Goal: Entertainment & Leisure: Consume media (video, audio)

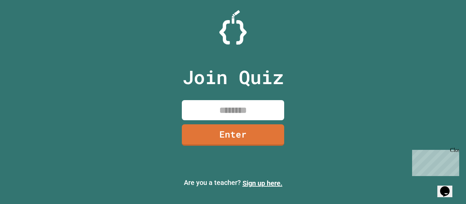
click at [214, 107] on input at bounding box center [233, 110] width 102 height 20
click at [215, 107] on input "*" at bounding box center [233, 110] width 102 height 20
click at [235, 113] on input "*" at bounding box center [233, 110] width 102 height 20
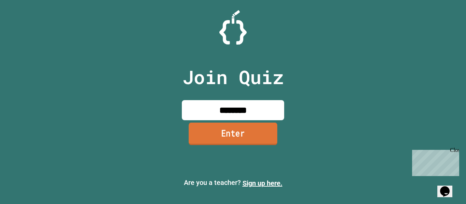
type input "********"
click at [218, 131] on link "Enter" at bounding box center [232, 134] width 89 height 22
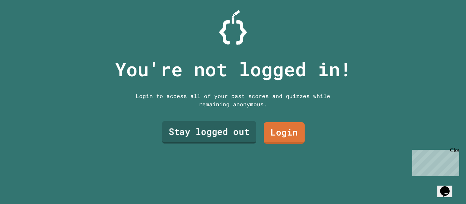
click at [240, 133] on link "Stay logged out" at bounding box center [209, 132] width 94 height 22
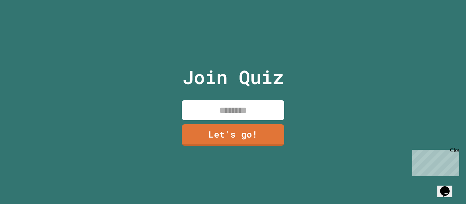
click at [241, 115] on input at bounding box center [233, 110] width 102 height 20
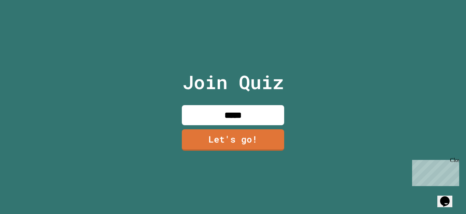
click at [262, 125] on input "*****" at bounding box center [233, 115] width 102 height 20
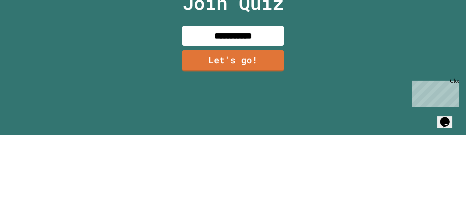
type input "**********"
click at [257, 151] on link "Let's go!" at bounding box center [233, 140] width 102 height 21
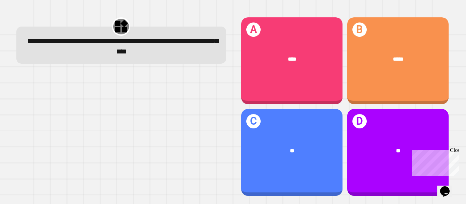
click at [314, 68] on div "****" at bounding box center [291, 59] width 101 height 30
click at [416, 53] on div "*****" at bounding box center [397, 59] width 101 height 30
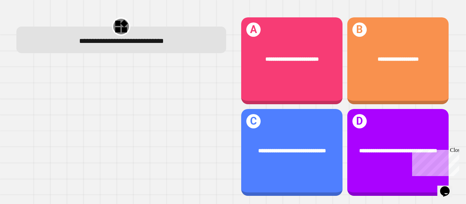
click at [291, 61] on span "**********" at bounding box center [291, 58] width 53 height 5
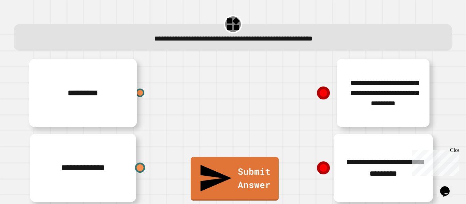
click at [141, 170] on div at bounding box center [140, 168] width 10 height 10
click at [321, 97] on icon at bounding box center [323, 93] width 13 height 13
click at [330, 89] on icon at bounding box center [323, 93] width 17 height 17
click at [323, 89] on icon at bounding box center [323, 92] width 11 height 11
drag, startPoint x: 325, startPoint y: 95, endPoint x: 263, endPoint y: 114, distance: 64.8
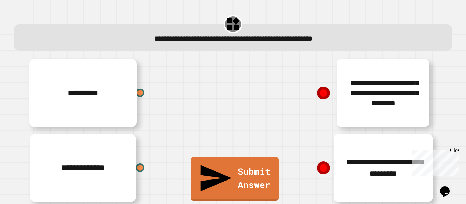
click at [263, 114] on div "**********" at bounding box center [335, 93] width 204 height 75
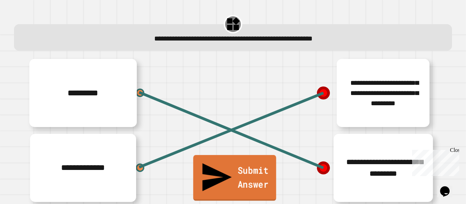
click at [202, 190] on link "Submit Answer" at bounding box center [234, 178] width 83 height 46
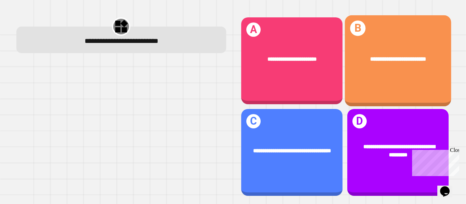
click at [370, 87] on div "**********" at bounding box center [397, 60] width 106 height 91
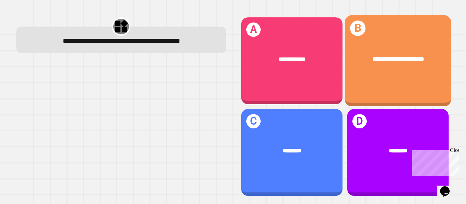
click at [396, 80] on div "**********" at bounding box center [397, 60] width 106 height 91
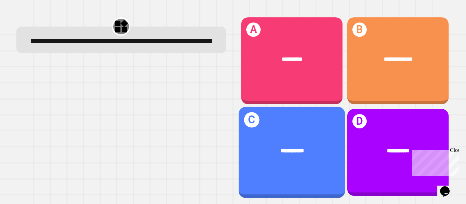
click at [315, 133] on div "**********" at bounding box center [291, 152] width 106 height 91
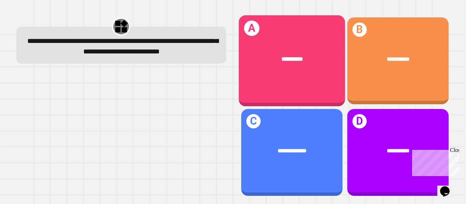
click at [312, 95] on div "**********" at bounding box center [291, 60] width 106 height 91
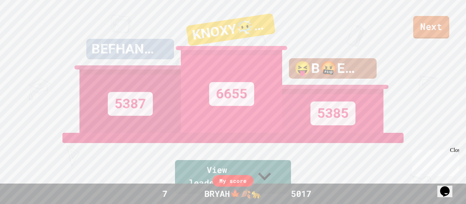
click at [433, 25] on link "Next" at bounding box center [431, 27] width 36 height 22
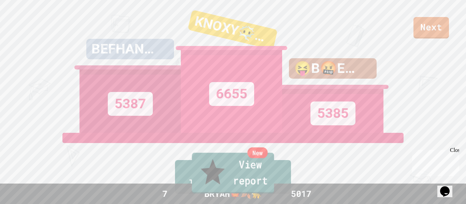
click at [247, 171] on link "New View report" at bounding box center [233, 173] width 82 height 41
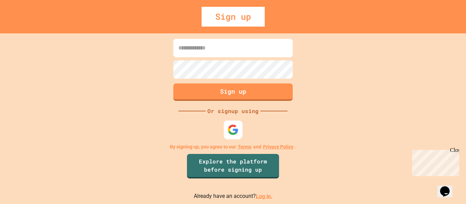
click at [233, 125] on img at bounding box center [232, 129] width 11 height 11
click at [232, 135] on img at bounding box center [232, 129] width 11 height 11
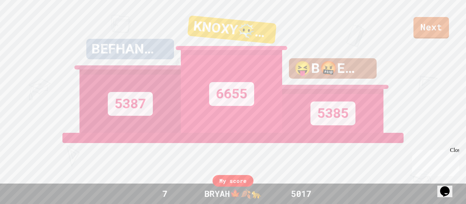
click at [362, 79] on div "😝B🤬E🥶A🥵R😘" at bounding box center [333, 68] width 88 height 20
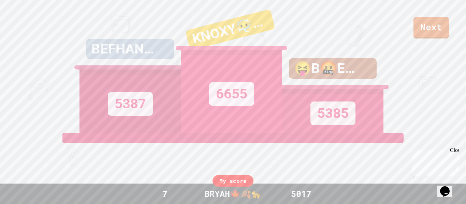
click at [441, 48] on div "Next BEFHAN🏆🏀🏈 5387 [PERSON_NAME]😶‍🌫️🫥😱 6655 😝B🤬E🥶A🥵R😘 5385 View leaderboard" at bounding box center [233, 102] width 466 height 204
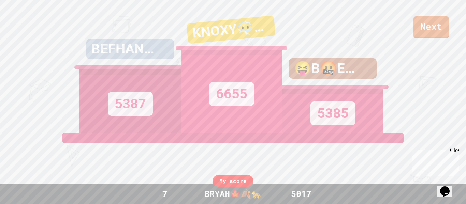
click at [436, 37] on link "Next" at bounding box center [431, 27] width 36 height 22
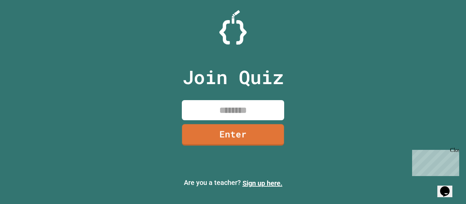
click at [241, 117] on input at bounding box center [233, 110] width 102 height 20
type input "********"
click at [273, 139] on link "Enter" at bounding box center [233, 134] width 102 height 21
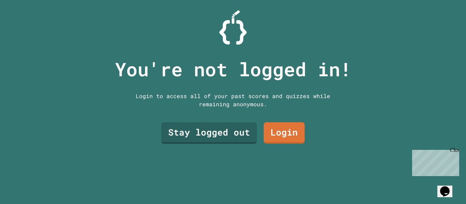
click at [231, 134] on link "Stay logged out" at bounding box center [208, 132] width 95 height 21
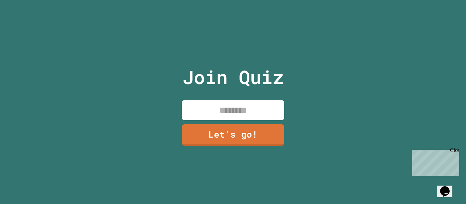
click at [249, 114] on input at bounding box center [233, 110] width 102 height 20
click at [270, 110] on input "*****" at bounding box center [233, 110] width 102 height 20
paste input
type input "*****"
click at [262, 145] on link "Let's go!" at bounding box center [233, 134] width 102 height 21
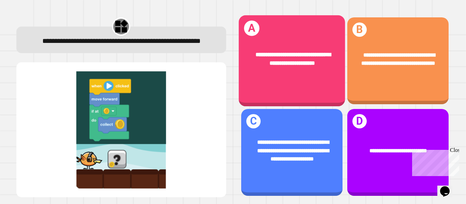
click at [287, 60] on span "**********" at bounding box center [292, 59] width 75 height 14
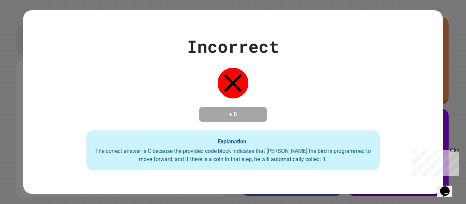
click at [282, 62] on div "Incorrect + 0 Explanation: The correct answer is C because the provided code bl…" at bounding box center [232, 102] width 419 height 137
click at [276, 61] on div "Incorrect + 0 Explanation: The correct answer is C because the provided code bl…" at bounding box center [232, 102] width 419 height 137
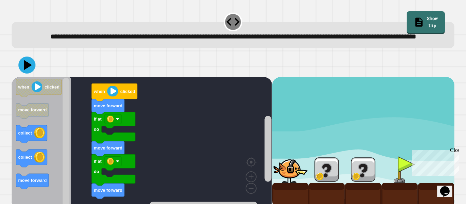
scroll to position [19, 0]
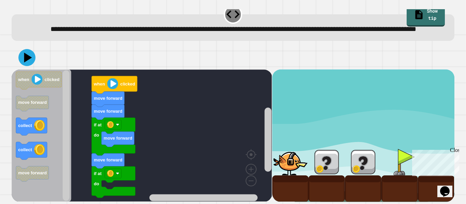
click at [95, 176] on div "move forward if at do move forward if at do move forward move forward when clic…" at bounding box center [142, 136] width 260 height 132
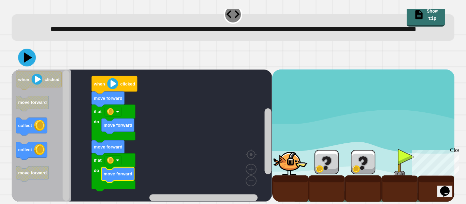
click at [21, 64] on icon at bounding box center [27, 58] width 18 height 18
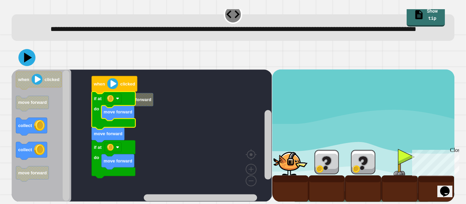
click at [107, 87] on image "Blockly Workspace" at bounding box center [112, 83] width 11 height 11
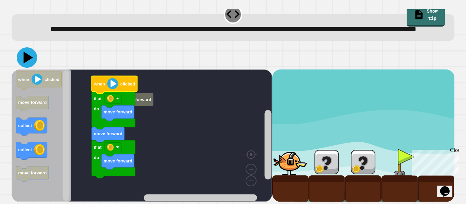
click at [22, 58] on icon at bounding box center [27, 57] width 20 height 20
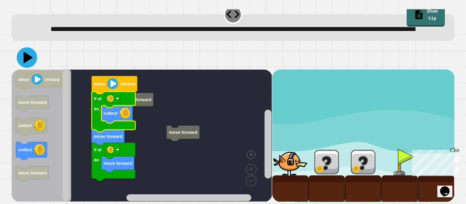
click at [21, 63] on icon at bounding box center [27, 57] width 20 height 20
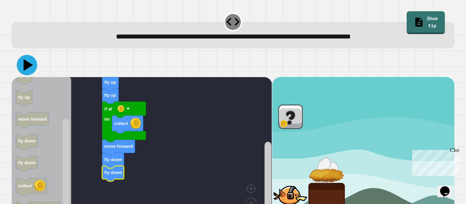
click at [21, 65] on icon at bounding box center [27, 65] width 20 height 20
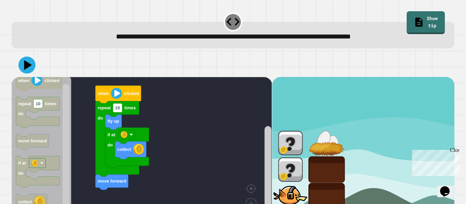
click at [26, 68] on icon at bounding box center [28, 65] width 8 height 10
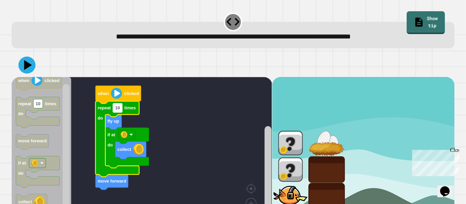
click at [117, 110] on text "10" at bounding box center [117, 107] width 5 height 5
type input "*"
click at [28, 66] on icon at bounding box center [28, 65] width 8 height 10
click at [25, 68] on icon at bounding box center [26, 65] width 17 height 17
type input "*"
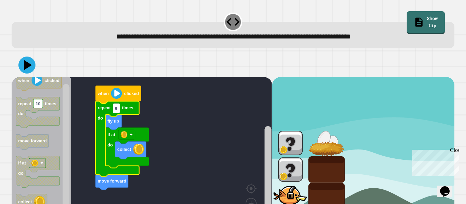
click at [21, 64] on icon at bounding box center [26, 65] width 17 height 17
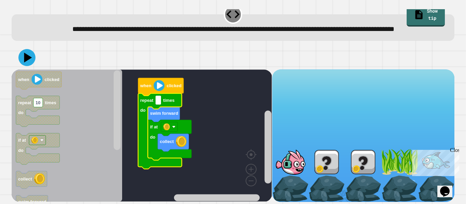
click at [453, 154] on div "Close" at bounding box center [454, 151] width 9 height 9
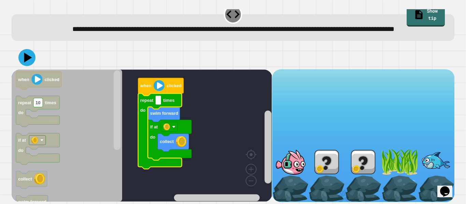
click at [158, 101] on input at bounding box center [157, 100] width 5 height 9
type input "*"
click at [27, 61] on icon at bounding box center [26, 57] width 17 height 17
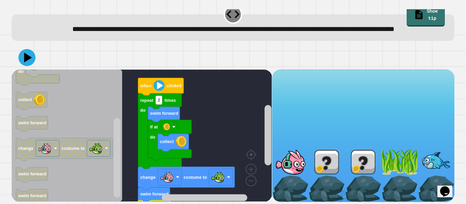
click at [33, 42] on div "**********" at bounding box center [232, 23] width 447 height 42
click at [27, 58] on icon at bounding box center [28, 57] width 8 height 10
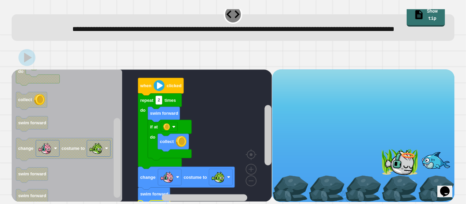
click at [216, 176] on image "Blockly Workspace" at bounding box center [218, 177] width 14 height 14
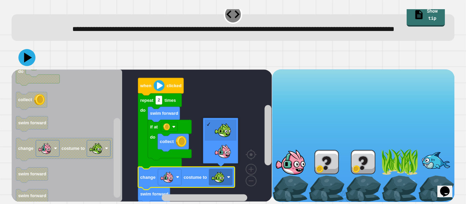
click at [159, 174] on rect "Blockly Workspace" at bounding box center [170, 177] width 24 height 16
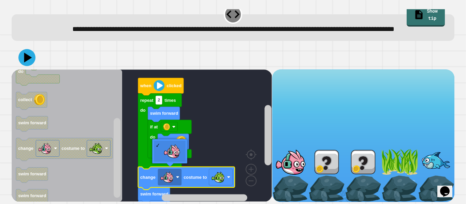
click at [236, 126] on rect "Blockly Workspace" at bounding box center [142, 136] width 260 height 132
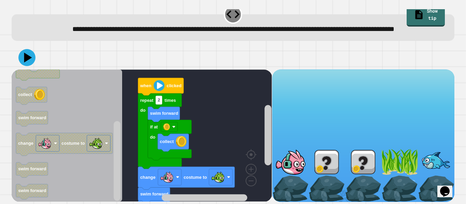
click at [219, 183] on image "Blockly Workspace" at bounding box center [218, 177] width 14 height 14
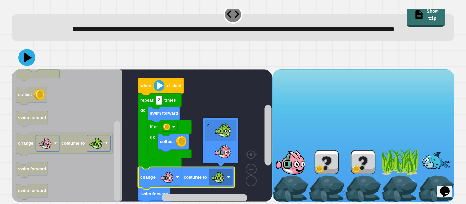
click at [215, 161] on rect "Blockly Workspace" at bounding box center [142, 136] width 260 height 132
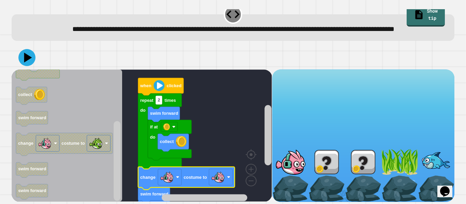
click at [170, 178] on image "Blockly Workspace" at bounding box center [167, 177] width 14 height 14
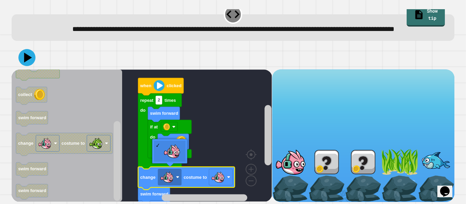
click at [170, 181] on image "Blockly Workspace" at bounding box center [167, 177] width 14 height 14
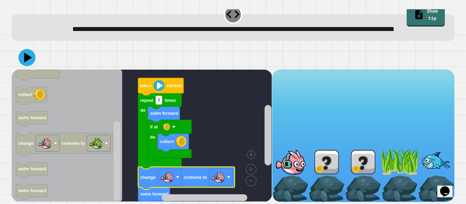
click at [214, 179] on image "Blockly Workspace" at bounding box center [218, 177] width 14 height 14
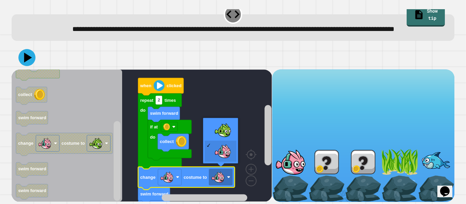
click at [212, 136] on rect "Blockly Workspace" at bounding box center [142, 136] width 260 height 132
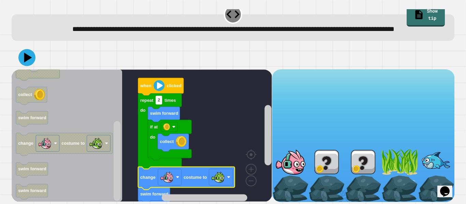
click at [21, 63] on icon at bounding box center [26, 57] width 17 height 17
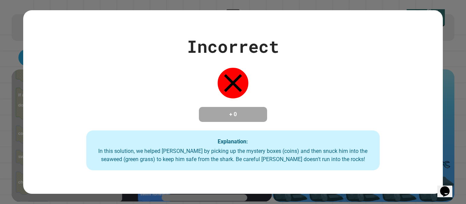
click at [393, 81] on div "Incorrect + 0 Explanation: In this solution, we helped [PERSON_NAME] by picking…" at bounding box center [232, 102] width 419 height 137
click at [396, 78] on div "Incorrect + 0 Explanation: In this solution, we helped [PERSON_NAME] by picking…" at bounding box center [232, 102] width 419 height 137
click at [400, 78] on div "Incorrect + 0 Explanation: In this solution, we helped [PERSON_NAME] by picking…" at bounding box center [232, 102] width 419 height 137
click at [407, 79] on div "Incorrect + 0 Explanation: In this solution, we helped [PERSON_NAME] by picking…" at bounding box center [232, 102] width 419 height 137
click at [413, 74] on div "Incorrect + 0 Explanation: In this solution, we helped [PERSON_NAME] by picking…" at bounding box center [232, 102] width 419 height 137
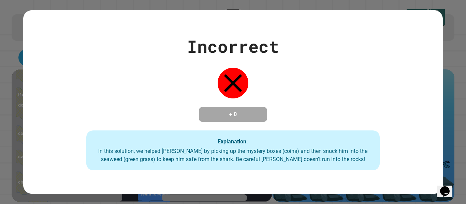
click at [413, 81] on div "Incorrect + 0 Explanation: In this solution, we helped [PERSON_NAME] by picking…" at bounding box center [232, 102] width 419 height 137
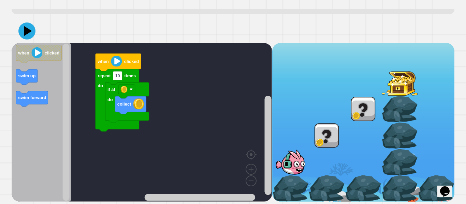
scroll to position [46, 0]
click at [26, 29] on icon at bounding box center [28, 31] width 8 height 10
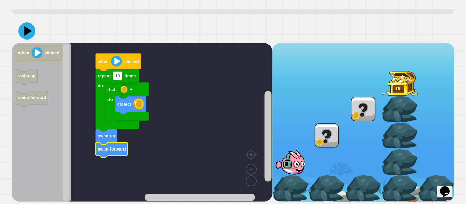
click at [26, 32] on icon at bounding box center [28, 31] width 8 height 10
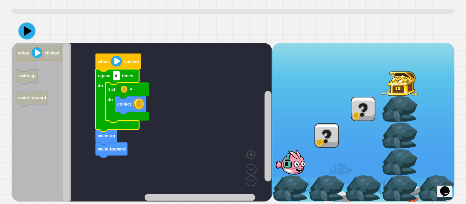
type input "*"
click at [33, 35] on icon at bounding box center [26, 30] width 17 height 17
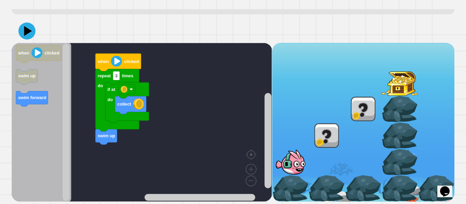
click at [29, 34] on icon at bounding box center [26, 30] width 17 height 17
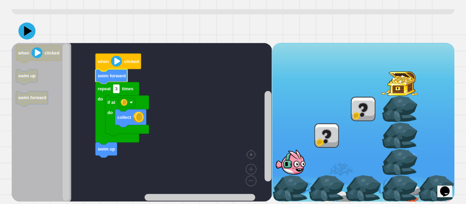
click at [27, 31] on icon at bounding box center [28, 31] width 8 height 10
click at [43, 37] on div at bounding box center [233, 31] width 442 height 24
click at [20, 30] on icon at bounding box center [26, 30] width 17 height 17
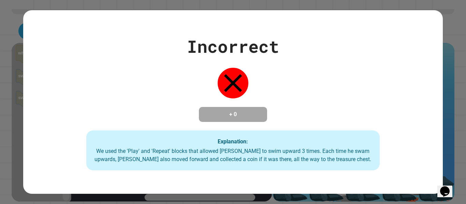
click at [426, 37] on div "Incorrect + 0 Explanation: We used the 'Play' and 'Repeat' blocks that allowed …" at bounding box center [232, 102] width 419 height 137
click at [434, 34] on div "Incorrect + 0 Explanation: We used the 'Play' and 'Repeat' blocks that allowed …" at bounding box center [232, 102] width 419 height 137
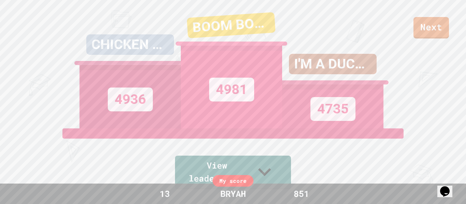
scroll to position [0, 0]
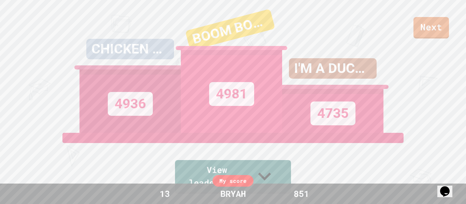
click at [398, 188] on div "My score 13 BRYAH 851" at bounding box center [233, 194] width 466 height 20
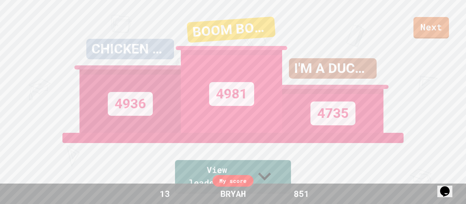
click at [427, 182] on div "Next CHICKEN JOCK🐔 4936 BOOM BOOM 4981 I'M A DUCK🦆🦆 4735 View leaderboard" at bounding box center [233, 102] width 466 height 204
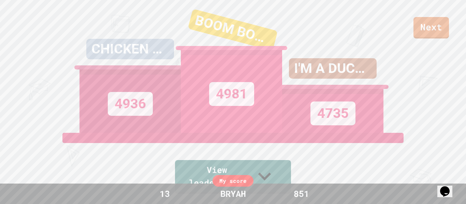
click at [430, 181] on div "Next CHICKEN JOCK🐔 4936 BOOM BOOM 4981 I'M A DUCK🦆🦆 4735 View leaderboard" at bounding box center [233, 102] width 466 height 204
